Goal: Obtain resource: Obtain resource

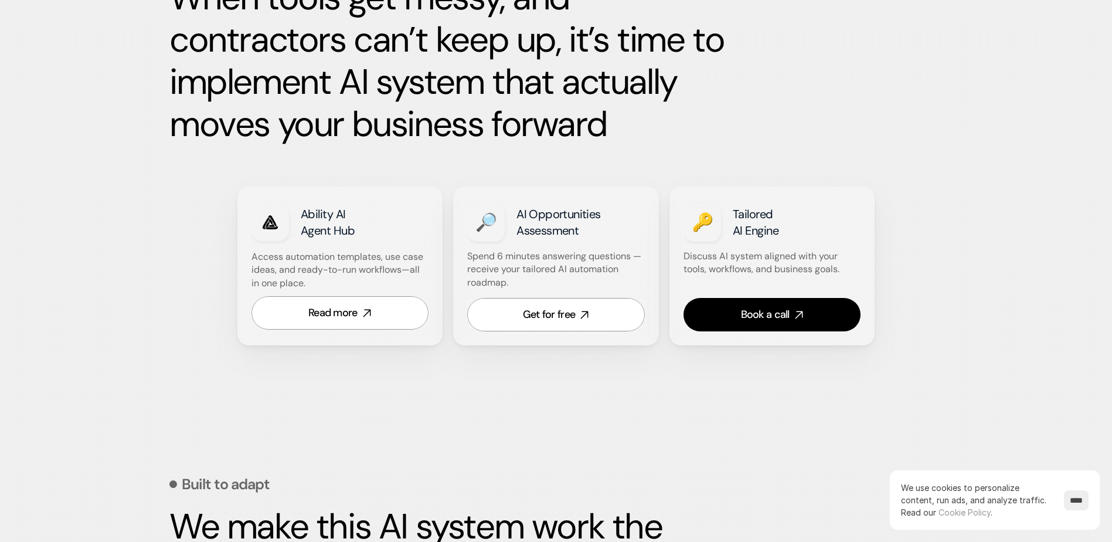
scroll to position [646, 0]
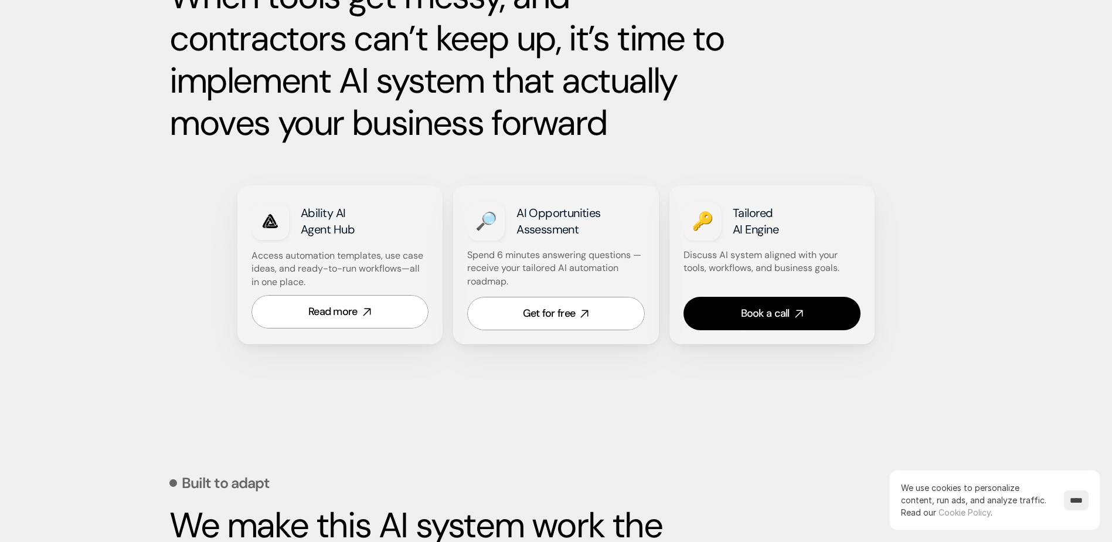
click at [434, 186] on div "Ability AI Agent Hub Access automation templates, use case ideas, and ready-to-…" at bounding box center [340, 264] width 206 height 159
click at [546, 306] on div "Get for free" at bounding box center [549, 313] width 52 height 15
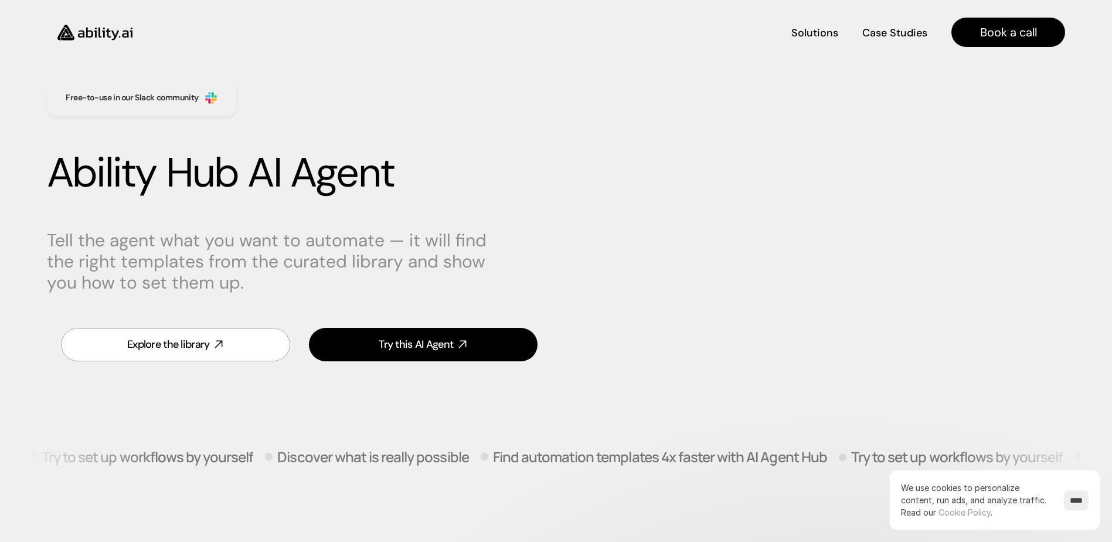
scroll to position [18, 0]
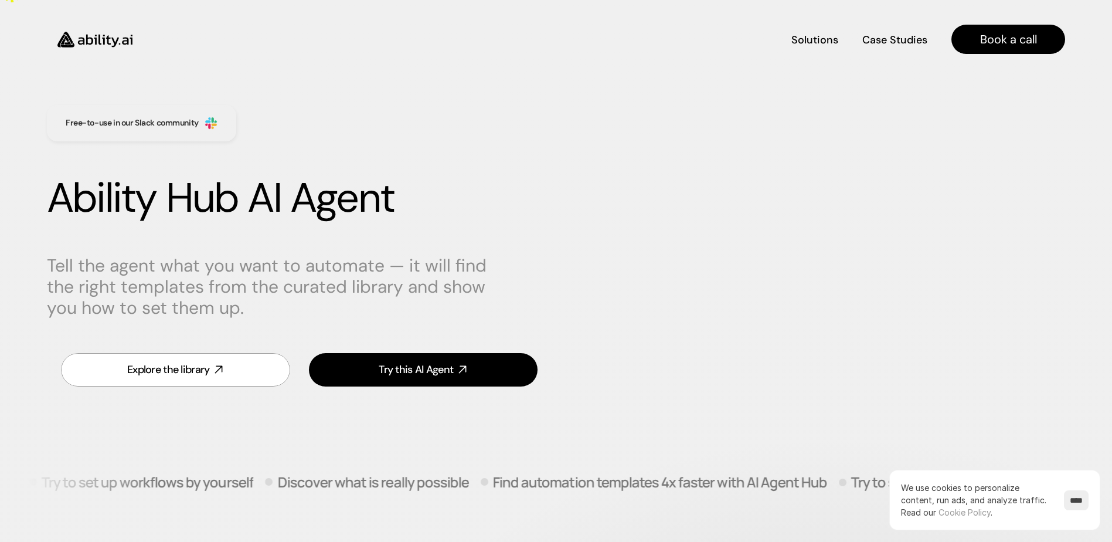
click at [230, 107] on div "Free-to-use in our Slack community" at bounding box center [141, 123] width 189 height 36
